Goal: Download file/media

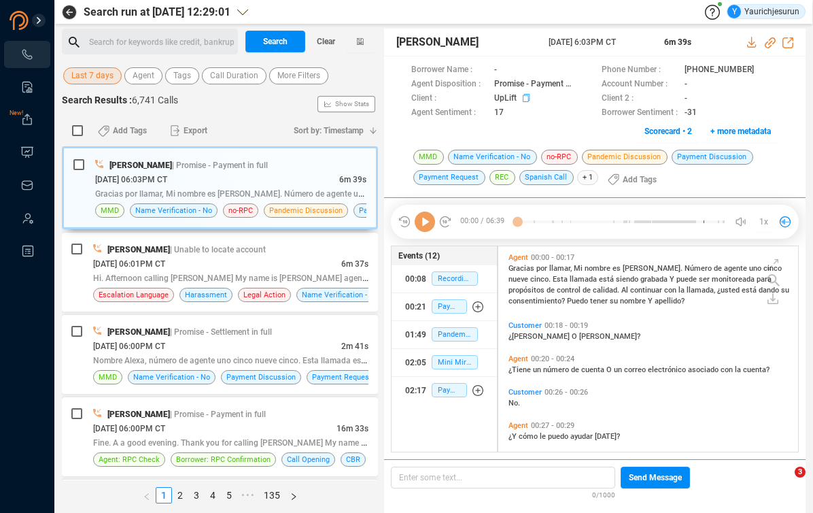
scroll to position [203, 292]
click at [97, 75] on span "Last 7 days" at bounding box center [92, 75] width 42 height 17
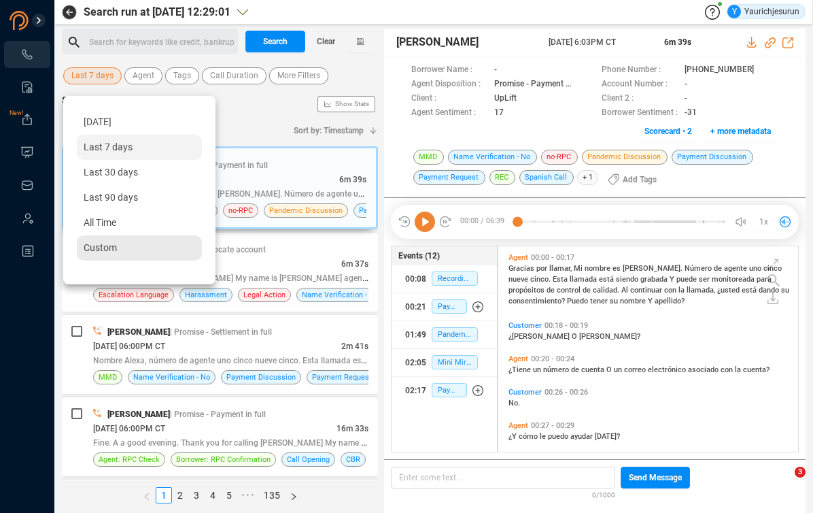
click at [125, 250] on div "Custom" at bounding box center [139, 247] width 125 height 25
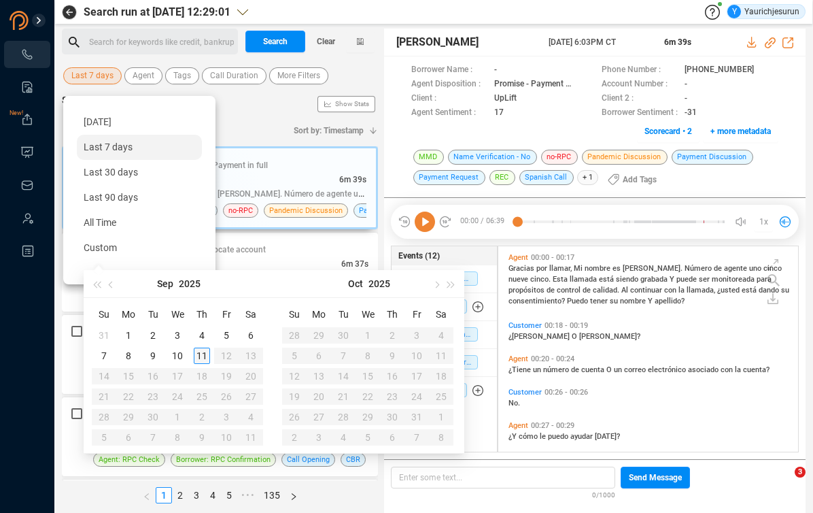
type input "[DATE]"
click at [182, 354] on div "10" at bounding box center [177, 356] width 16 height 16
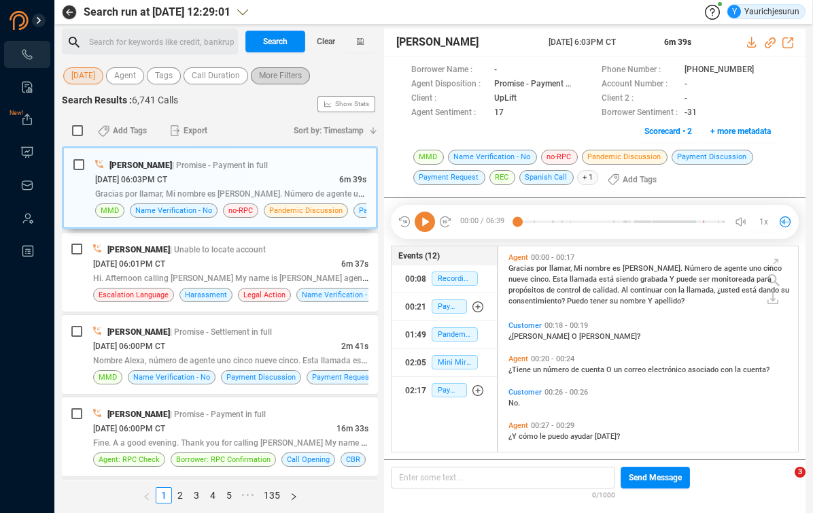
click at [282, 67] on span "More Filters" at bounding box center [280, 75] width 43 height 17
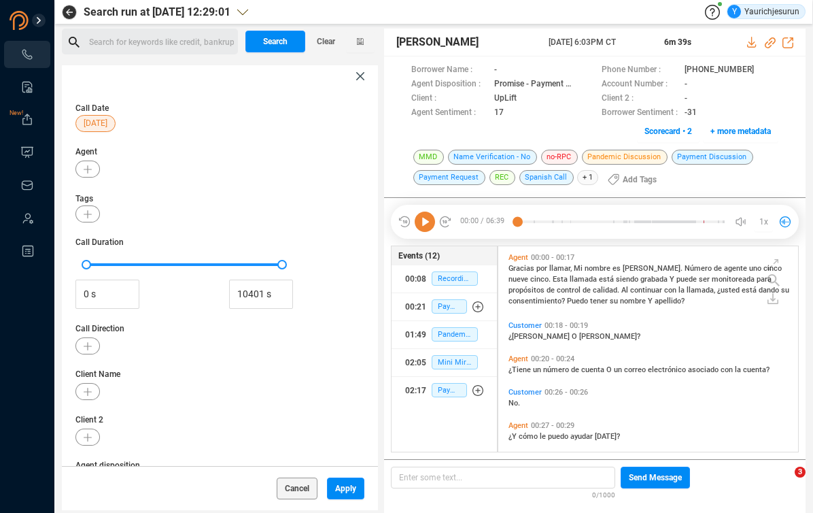
scroll to position [180, 0]
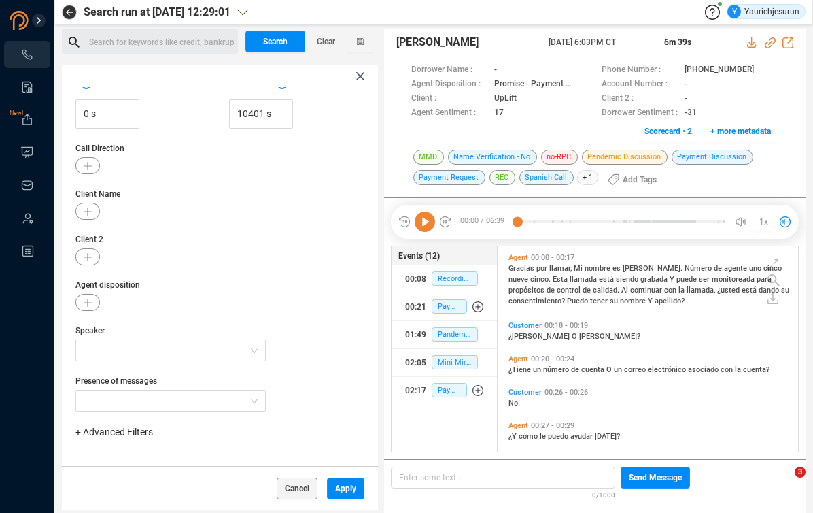
click at [141, 431] on span "+ Advanced Filters" at bounding box center [114, 431] width 78 height 11
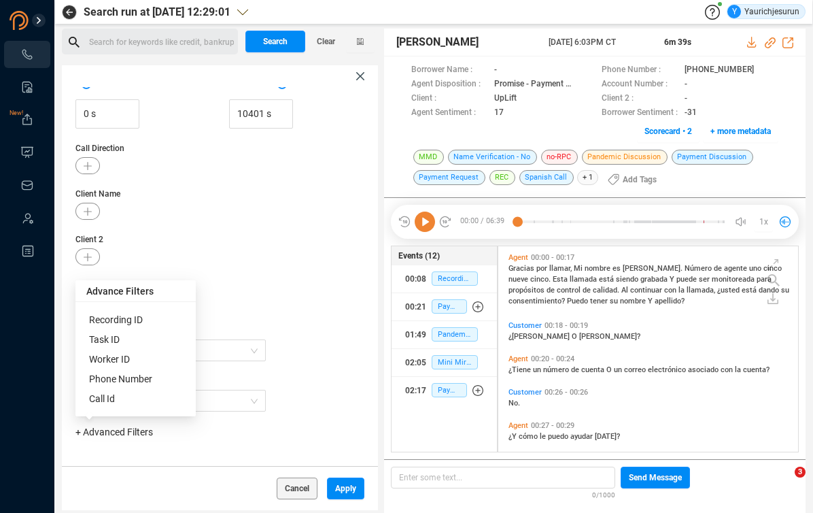
click at [129, 380] on span "Phone Number" at bounding box center [120, 378] width 63 height 11
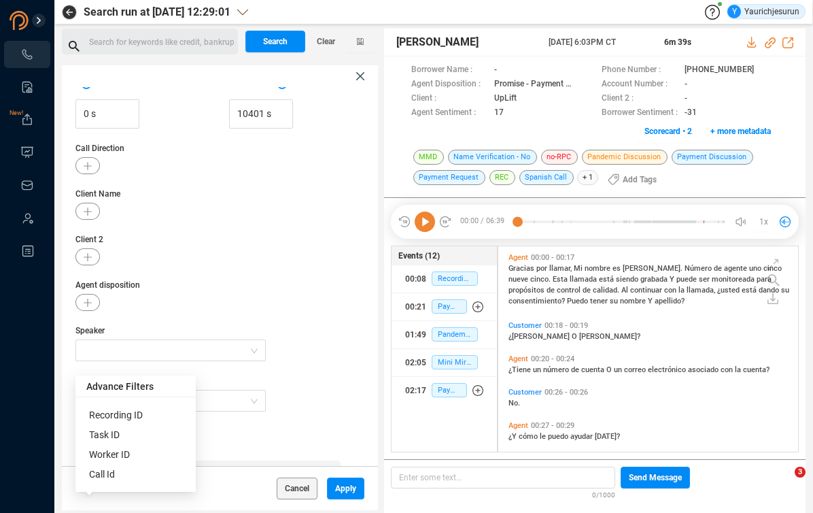
scroll to position [244, 0]
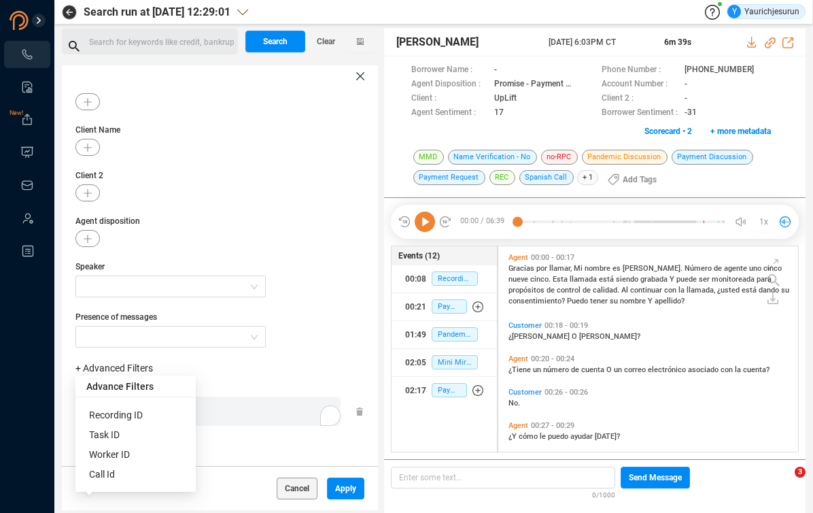
click at [256, 420] on div "Enter a comma separated list ﻿" at bounding box center [211, 411] width 258 height 29
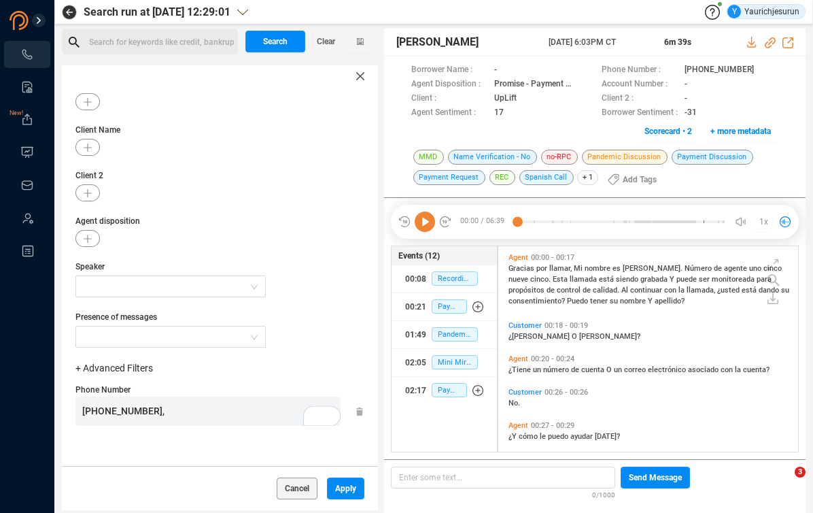
scroll to position [731, 0]
click at [346, 491] on span "Apply" at bounding box center [345, 488] width 21 height 22
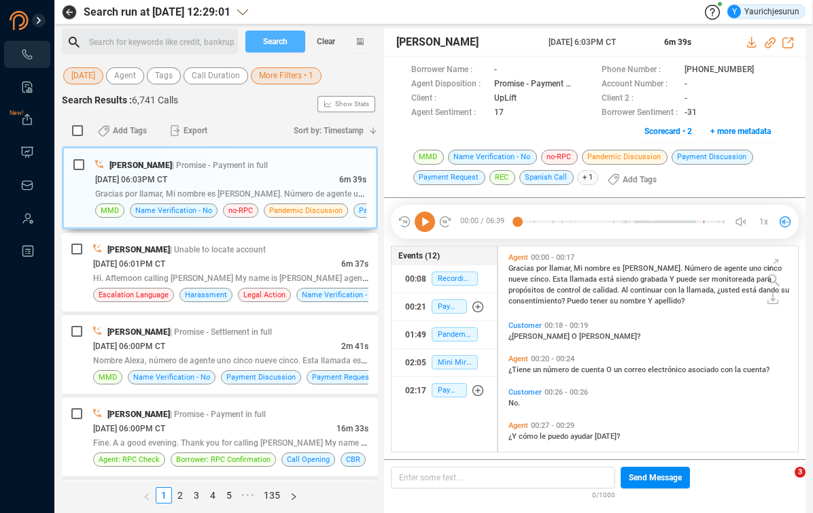
click at [271, 39] on span "Search" at bounding box center [275, 42] width 24 height 22
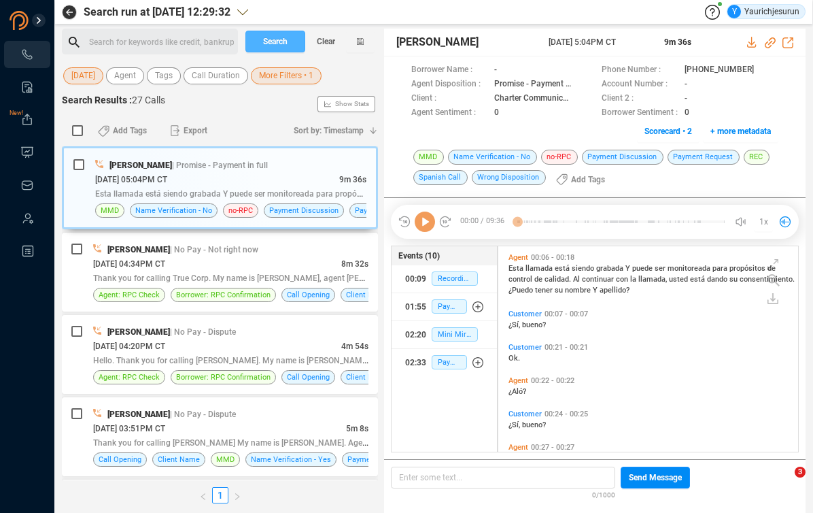
scroll to position [203, 292]
click at [79, 127] on input "checkbox" at bounding box center [77, 130] width 11 height 11
checkbox input "true"
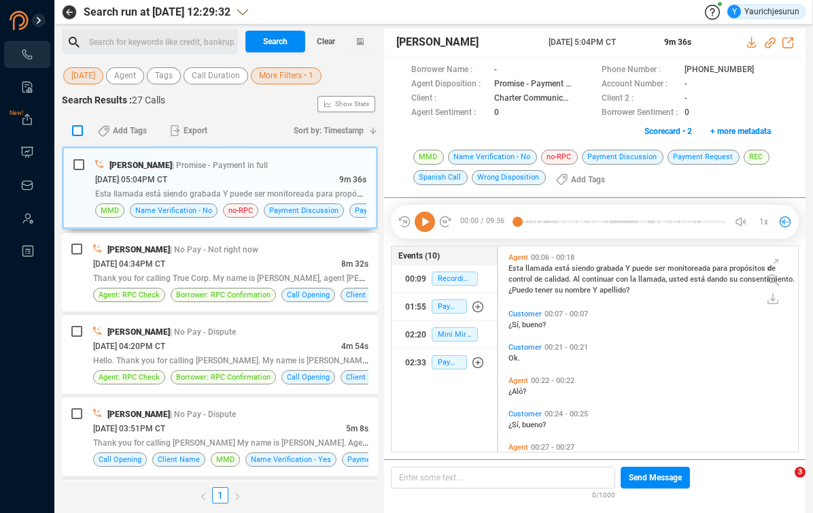
checkbox input "true"
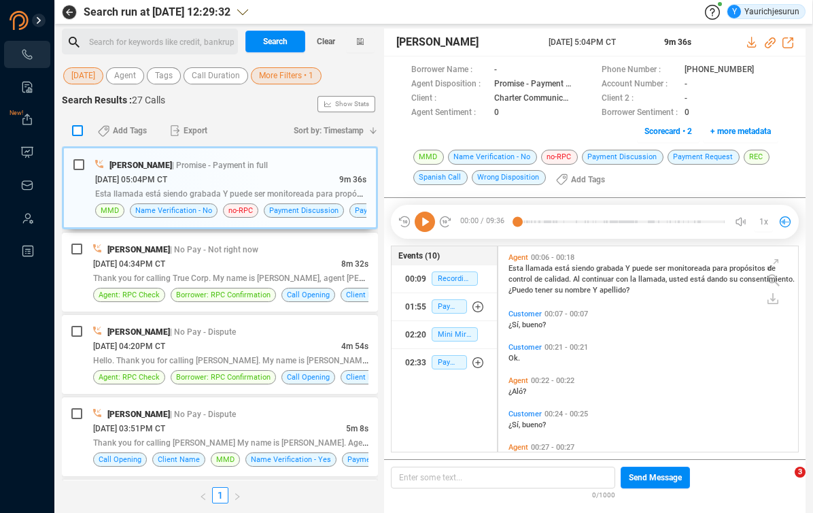
checkbox input "true"
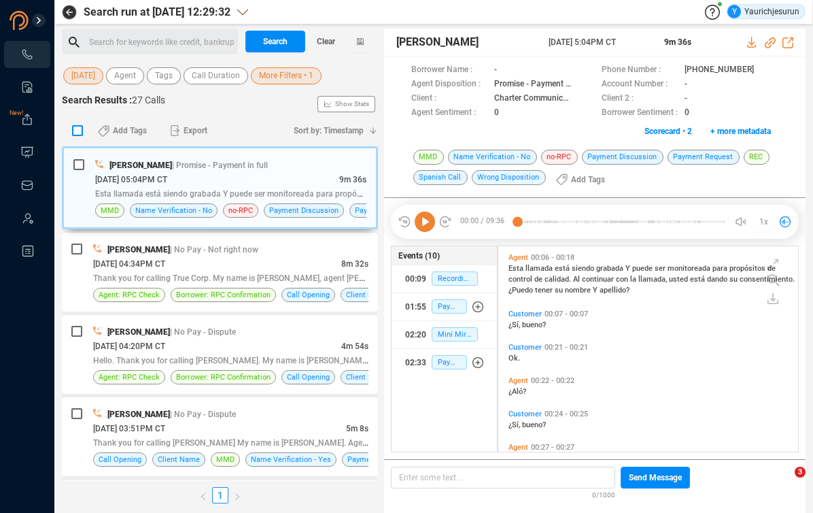
checkbox input "true"
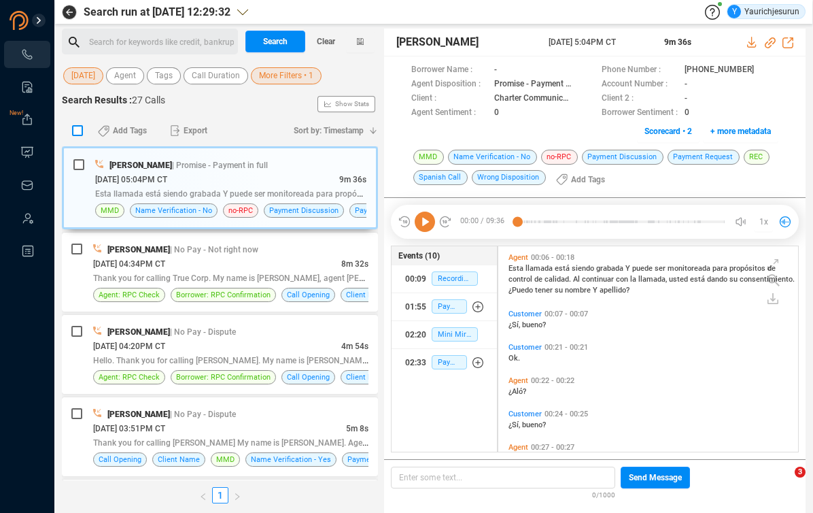
checkbox input "true"
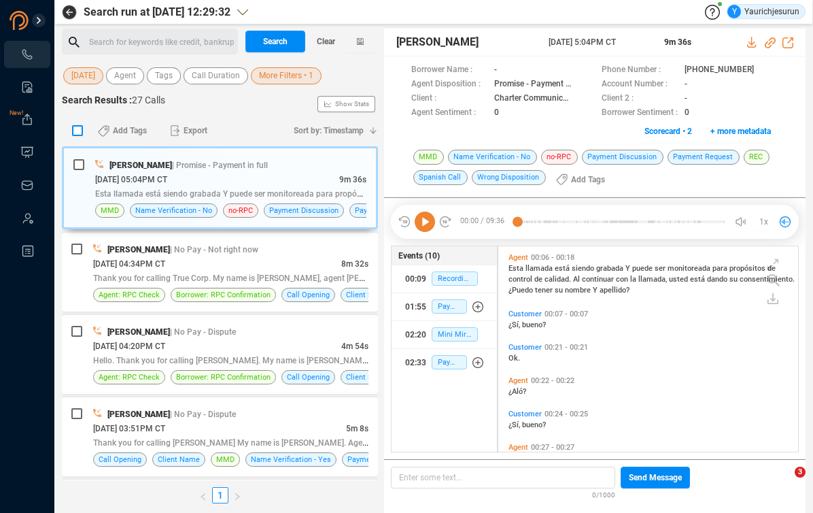
checkbox input "true"
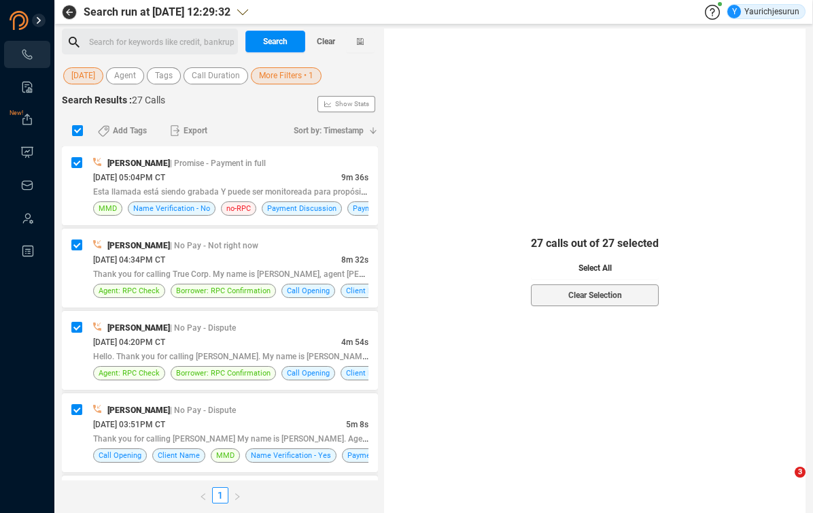
click at [612, 266] on button "Select All" at bounding box center [595, 268] width 128 height 22
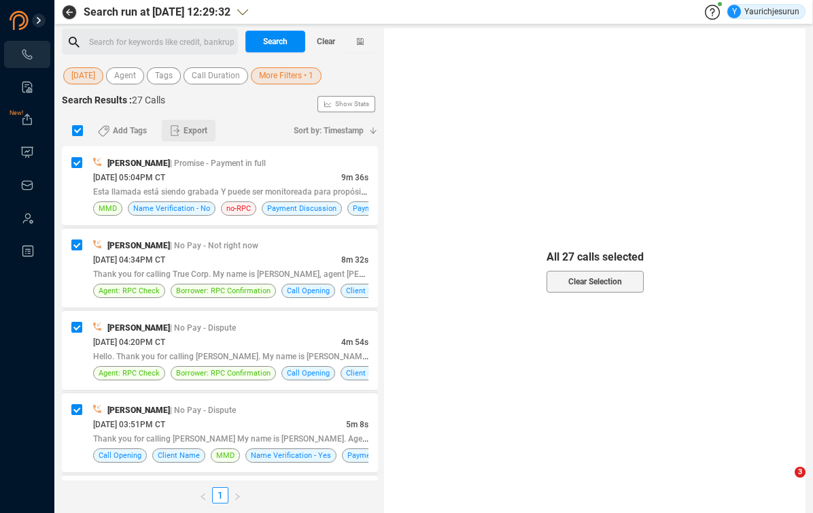
click at [184, 129] on span "Export" at bounding box center [196, 131] width 24 height 22
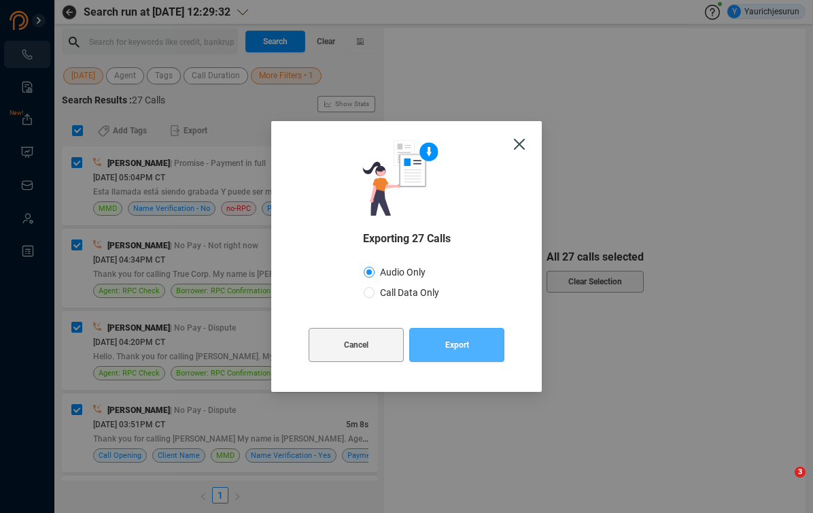
click at [464, 346] on span "Export" at bounding box center [458, 345] width 24 height 34
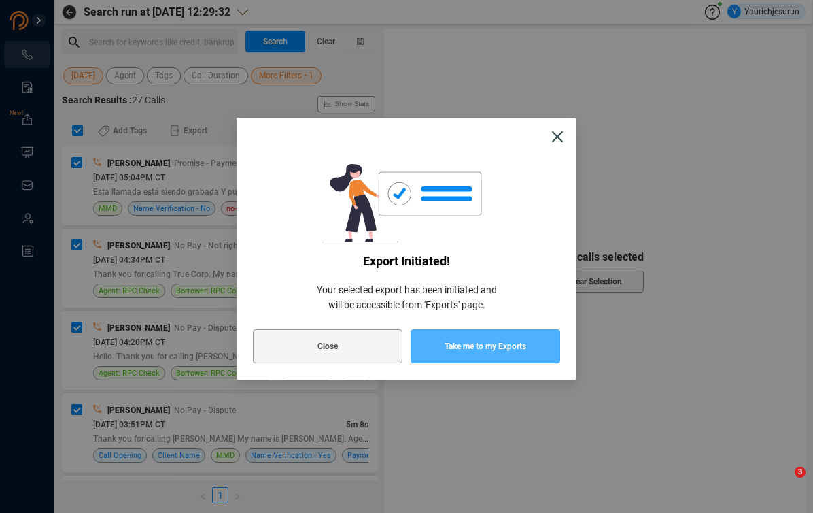
click at [464, 346] on span "Take me to my Exports" at bounding box center [486, 346] width 82 height 34
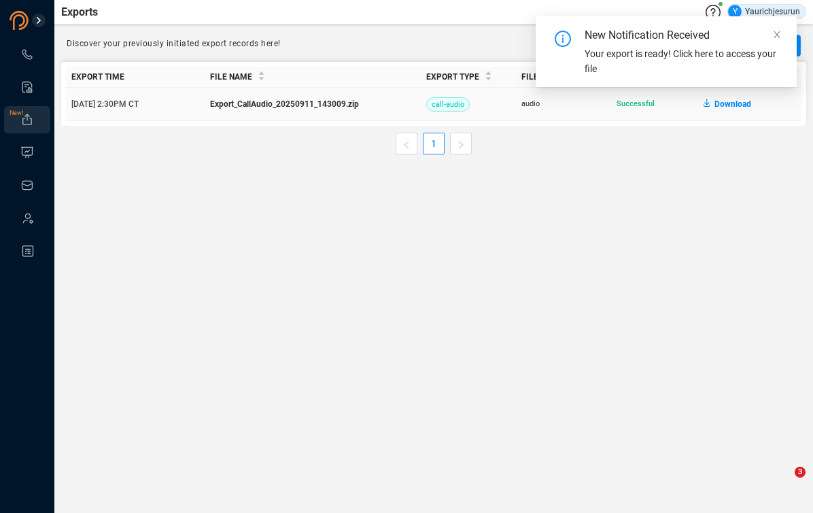
click at [730, 103] on span "Download" at bounding box center [733, 104] width 37 height 22
